Goal: Task Accomplishment & Management: Manage account settings

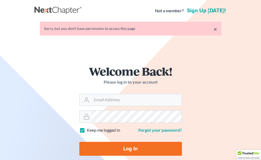
click at [100, 110] on form "Welcome Back! Please log in to your account Email Address Password Keep me logg…" at bounding box center [131, 113] width 128 height 120
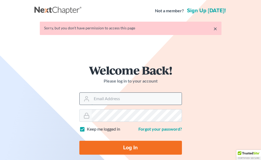
click at [103, 96] on input "Email Address" at bounding box center [137, 99] width 90 height 12
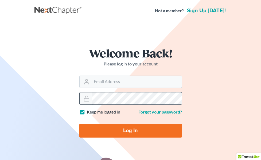
click at [126, 146] on form "Welcome Back! Please log in to your account Email Address Password Keep me logg…" at bounding box center [131, 94] width 128 height 120
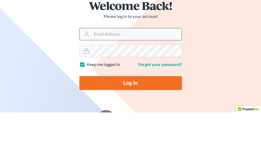
type input "bjlambert@lincolnlegal.org"
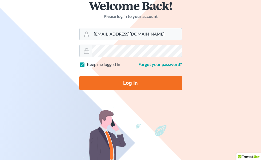
click at [139, 83] on input "Log In" at bounding box center [130, 83] width 103 height 14
type input "Thinking..."
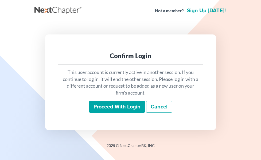
click at [125, 107] on input "Proceed with login" at bounding box center [117, 107] width 56 height 12
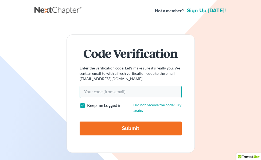
click at [102, 89] on input "Your code(from email)" at bounding box center [131, 92] width 102 height 12
paste input "8d4b02"
type input "8d4b02"
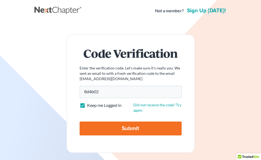
click at [104, 129] on input "Submit" at bounding box center [131, 129] width 102 height 14
type input "Thinking..."
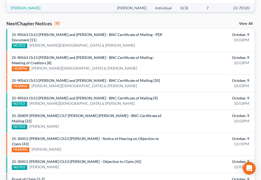
scroll to position [156, 0]
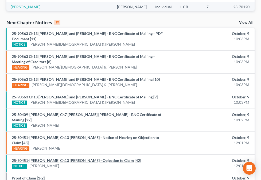
click at [108, 158] on link "25-30451-[PERSON_NAME] Ch13 [PERSON_NAME] - Objection to Claim [42]" at bounding box center [76, 160] width 129 height 5
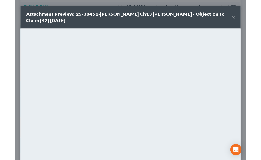
scroll to position [176, 0]
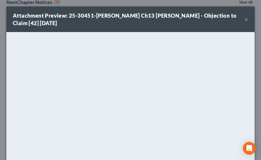
click at [248, 19] on div "Attachment Preview: 25-30451-[PERSON_NAME] Ch13 [PERSON_NAME] - Objection to Cl…" at bounding box center [130, 19] width 248 height 26
click at [246, 19] on button "×" at bounding box center [246, 19] width 4 height 6
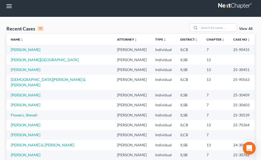
scroll to position [0, 0]
click at [205, 29] on input "search" at bounding box center [217, 28] width 37 height 8
type input "D"
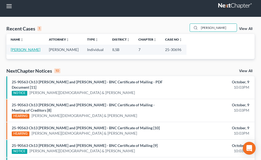
type input "[PERSON_NAME]"
click at [25, 49] on link "[PERSON_NAME]" at bounding box center [26, 49] width 30 height 5
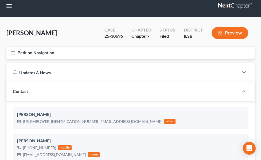
click at [11, 53] on icon "button" at bounding box center [13, 52] width 5 height 5
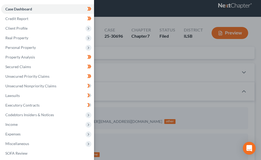
click at [123, 43] on div "Case Dashboard Payments Invoices Payments Payments Credit Report Client Profile" at bounding box center [130, 80] width 261 height 160
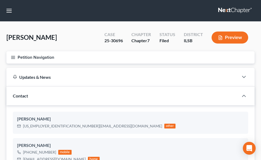
click at [13, 58] on icon "button" at bounding box center [13, 57] width 5 height 5
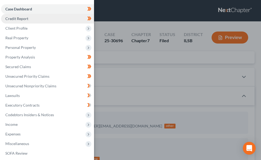
click at [43, 22] on link "Credit Report" at bounding box center [47, 19] width 93 height 10
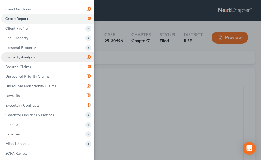
click at [45, 60] on link "Property Analysis" at bounding box center [47, 57] width 93 height 10
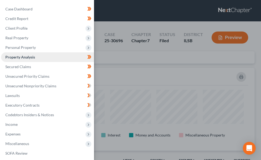
scroll to position [83, 248]
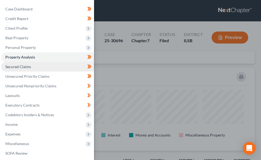
click at [49, 70] on link "Secured Claims" at bounding box center [47, 67] width 93 height 10
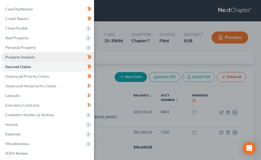
click at [49, 58] on link "Property Analysis" at bounding box center [47, 57] width 93 height 10
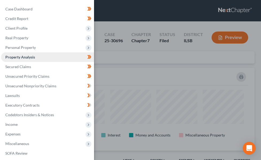
scroll to position [83, 248]
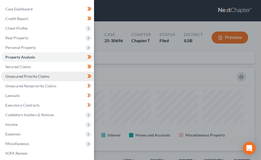
click at [51, 80] on link "Unsecured Priority Claims" at bounding box center [47, 77] width 93 height 10
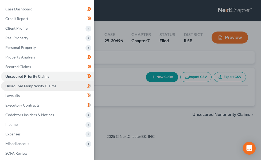
click at [55, 88] on span "Unsecured Nonpriority Claims" at bounding box center [30, 86] width 51 height 5
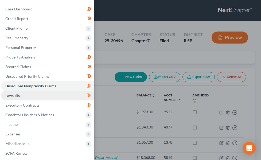
click at [53, 98] on link "Lawsuits" at bounding box center [47, 96] width 93 height 10
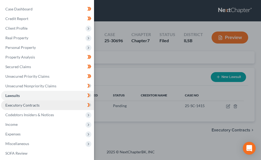
click at [54, 104] on link "Executory Contracts" at bounding box center [47, 105] width 93 height 10
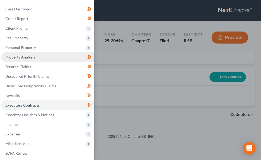
click at [65, 55] on link "Property Analysis" at bounding box center [47, 57] width 93 height 10
